Goal: Transaction & Acquisition: Purchase product/service

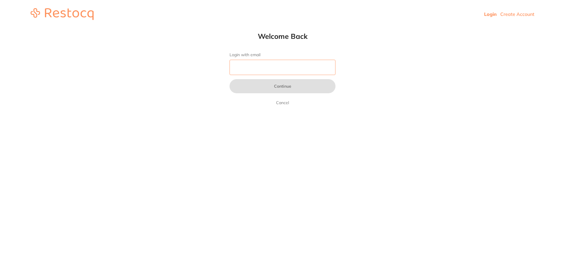
click at [292, 69] on input "Login with email" at bounding box center [282, 67] width 106 height 15
type input "[EMAIL_ADDRESS][DOMAIN_NAME]"
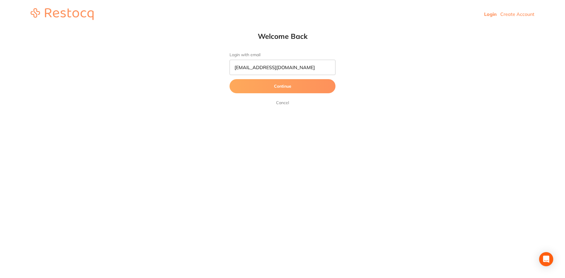
click at [292, 87] on button "Continue" at bounding box center [282, 86] width 106 height 14
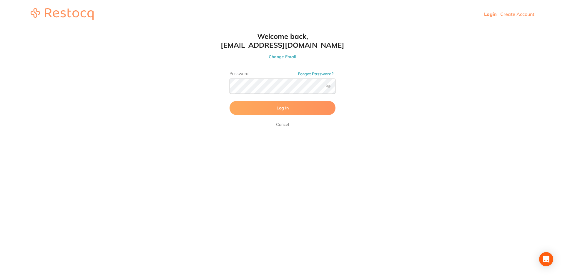
click at [296, 108] on button "Log In" at bounding box center [282, 108] width 106 height 14
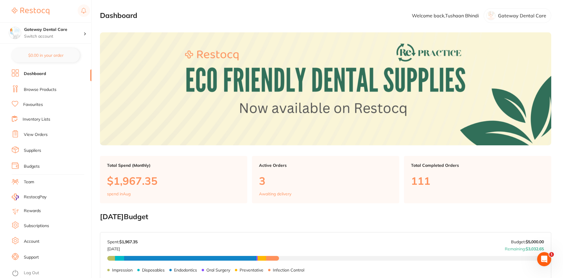
click at [39, 91] on link "Browse Products" at bounding box center [40, 90] width 33 height 6
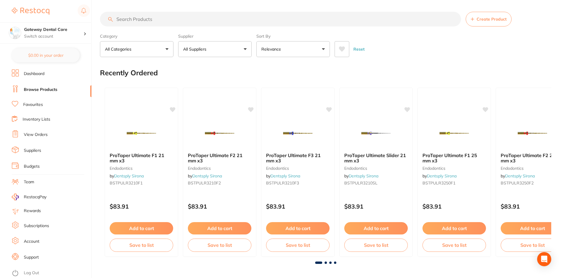
click at [145, 19] on input "search" at bounding box center [280, 19] width 361 height 15
type input "moistriser"
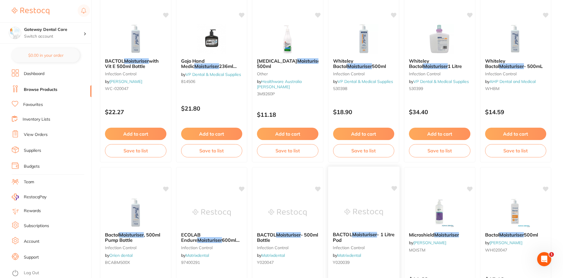
scroll to position [206, 0]
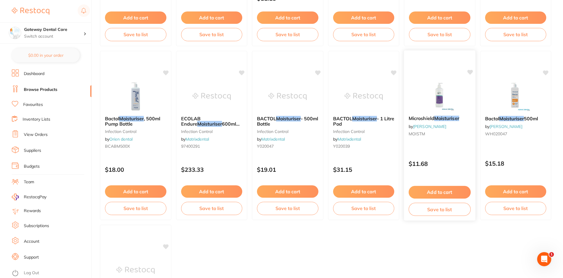
click at [455, 113] on div "Microshield Moisturiser by [PERSON_NAME] MOISTM" at bounding box center [439, 127] width 71 height 32
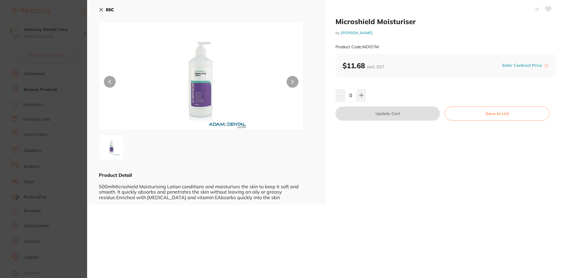
click at [289, 81] on button at bounding box center [292, 82] width 12 height 12
click at [64, 64] on section "Microshield Moisturiser by [PERSON_NAME] Product Code: MOISTM ESC Product Detai…" at bounding box center [282, 139] width 565 height 278
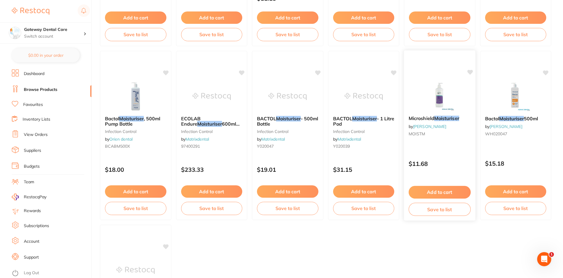
click at [455, 119] on em "Moisturiser" at bounding box center [446, 118] width 25 height 6
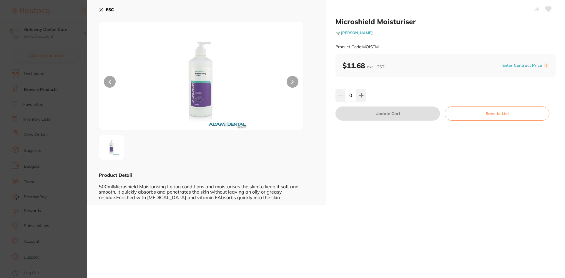
click at [63, 86] on section "Microshield Moisturiser by [PERSON_NAME] Product Code: MOISTM ESC Product Detai…" at bounding box center [282, 139] width 565 height 278
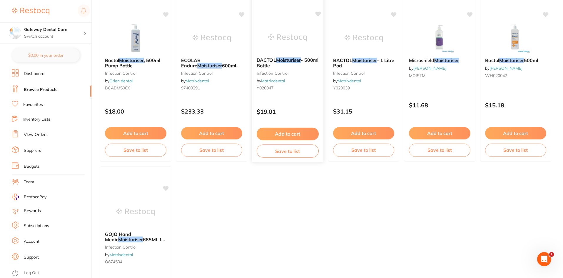
scroll to position [205, 0]
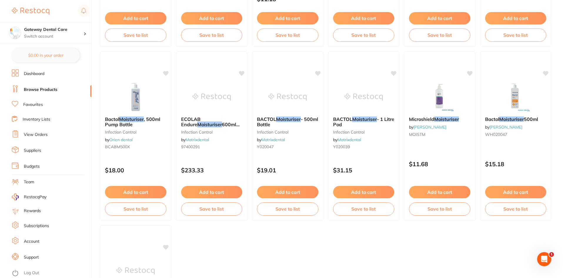
click at [445, 112] on div "Microshield Moisturiser by [PERSON_NAME] MOISTM" at bounding box center [439, 128] width 71 height 32
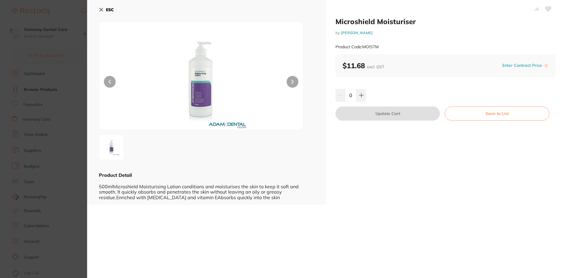
click at [289, 79] on button at bounding box center [292, 82] width 12 height 12
drag, startPoint x: 335, startPoint y: 21, endPoint x: 456, endPoint y: 23, distance: 121.8
click at [456, 23] on h2 "Microshield Moisturiser" at bounding box center [445, 21] width 220 height 9
copy h2 "Microshield Moisturiser"
